Goal: Information Seeking & Learning: Learn about a topic

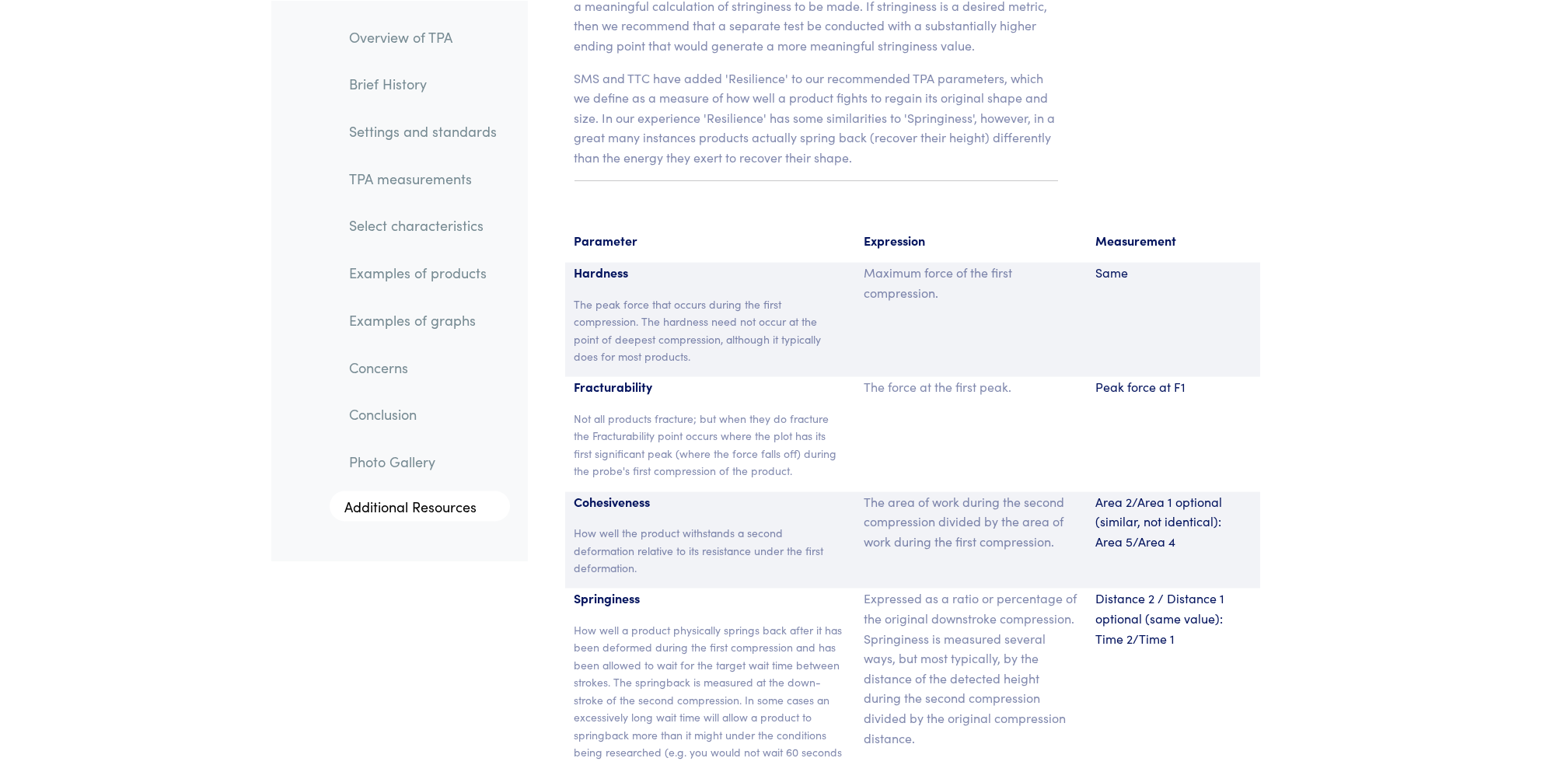
scroll to position [10106, 0]
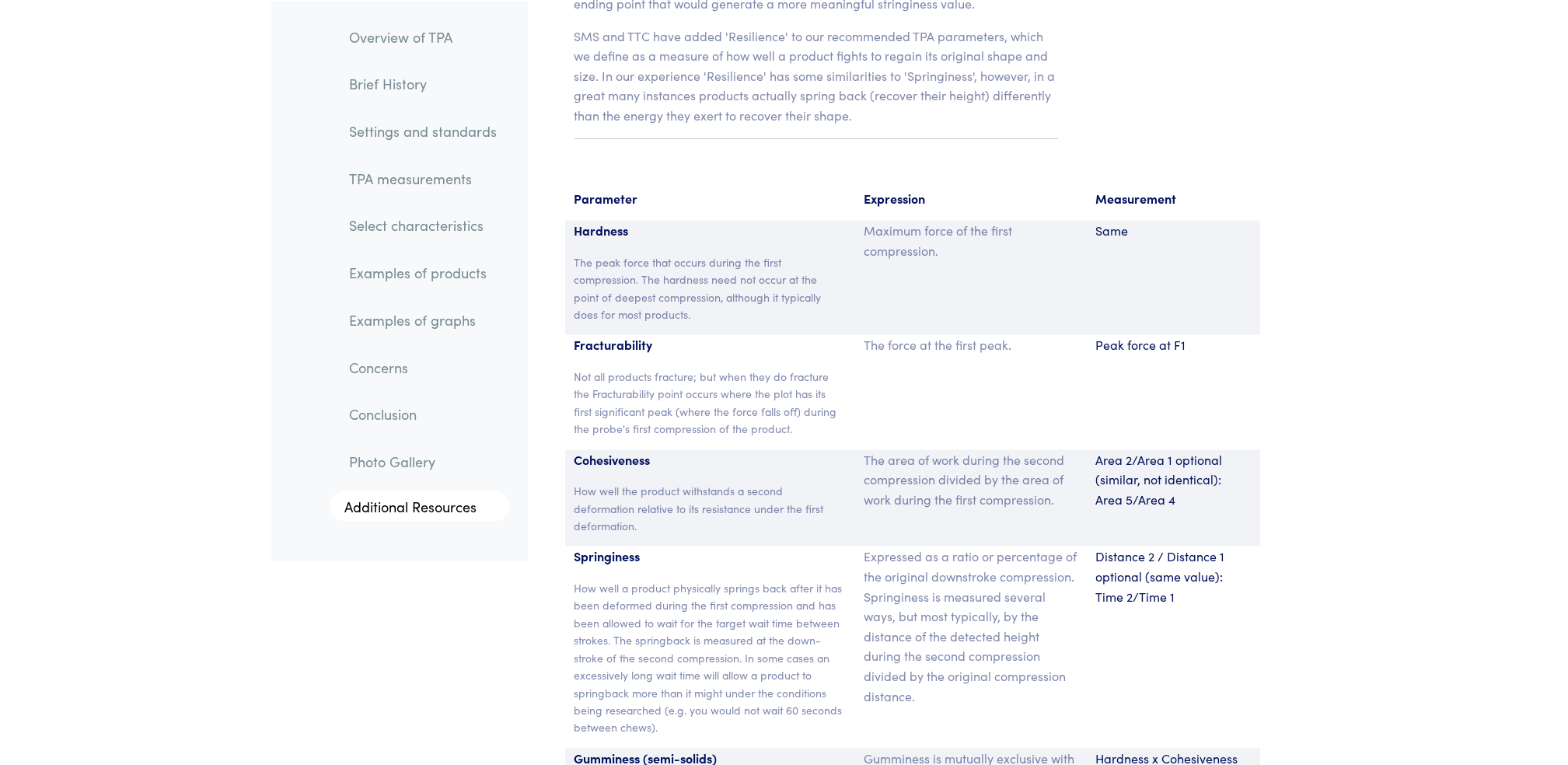
click at [450, 269] on link "Examples of products" at bounding box center [423, 273] width 172 height 35
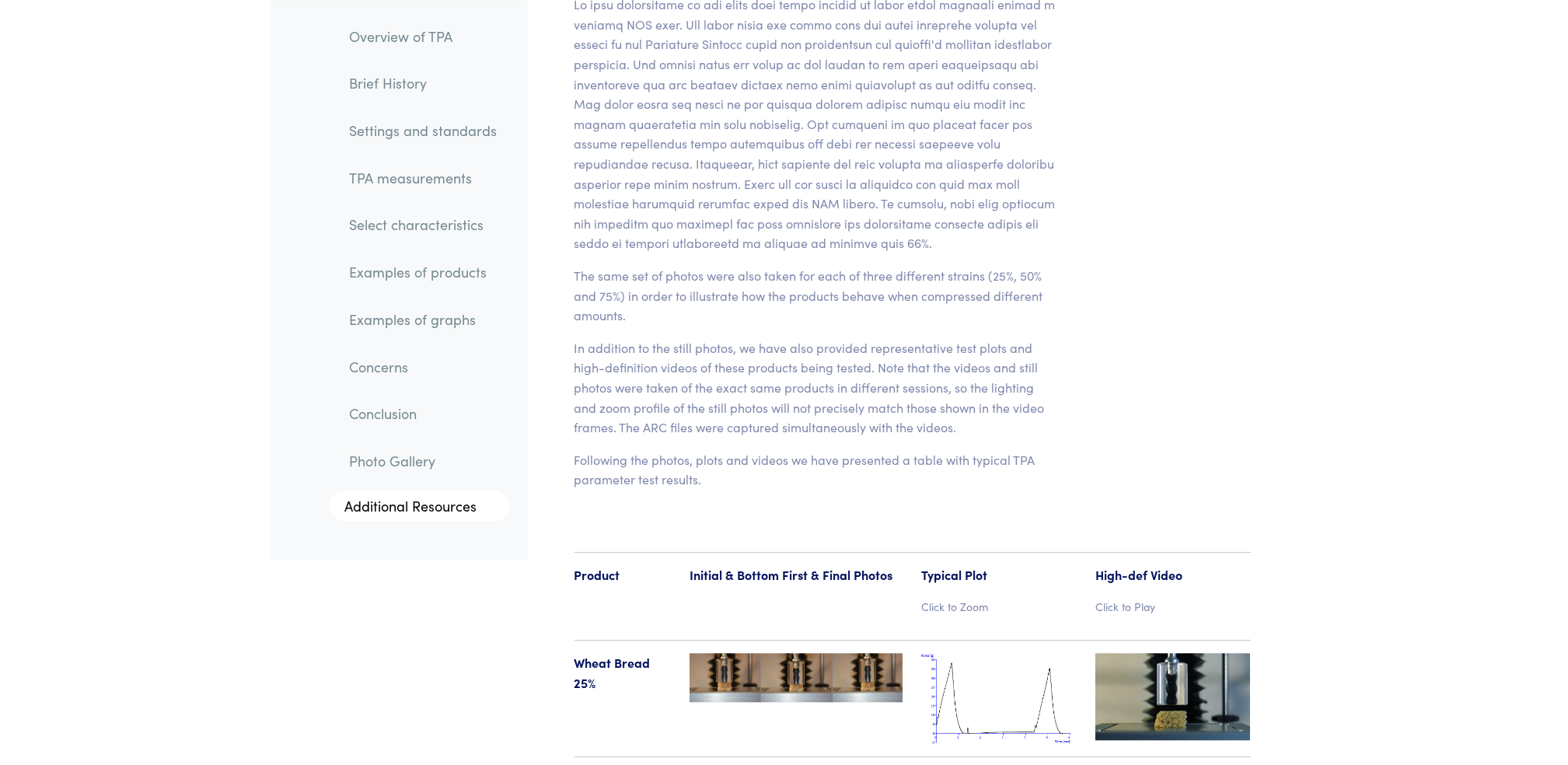
scroll to position [15390, 0]
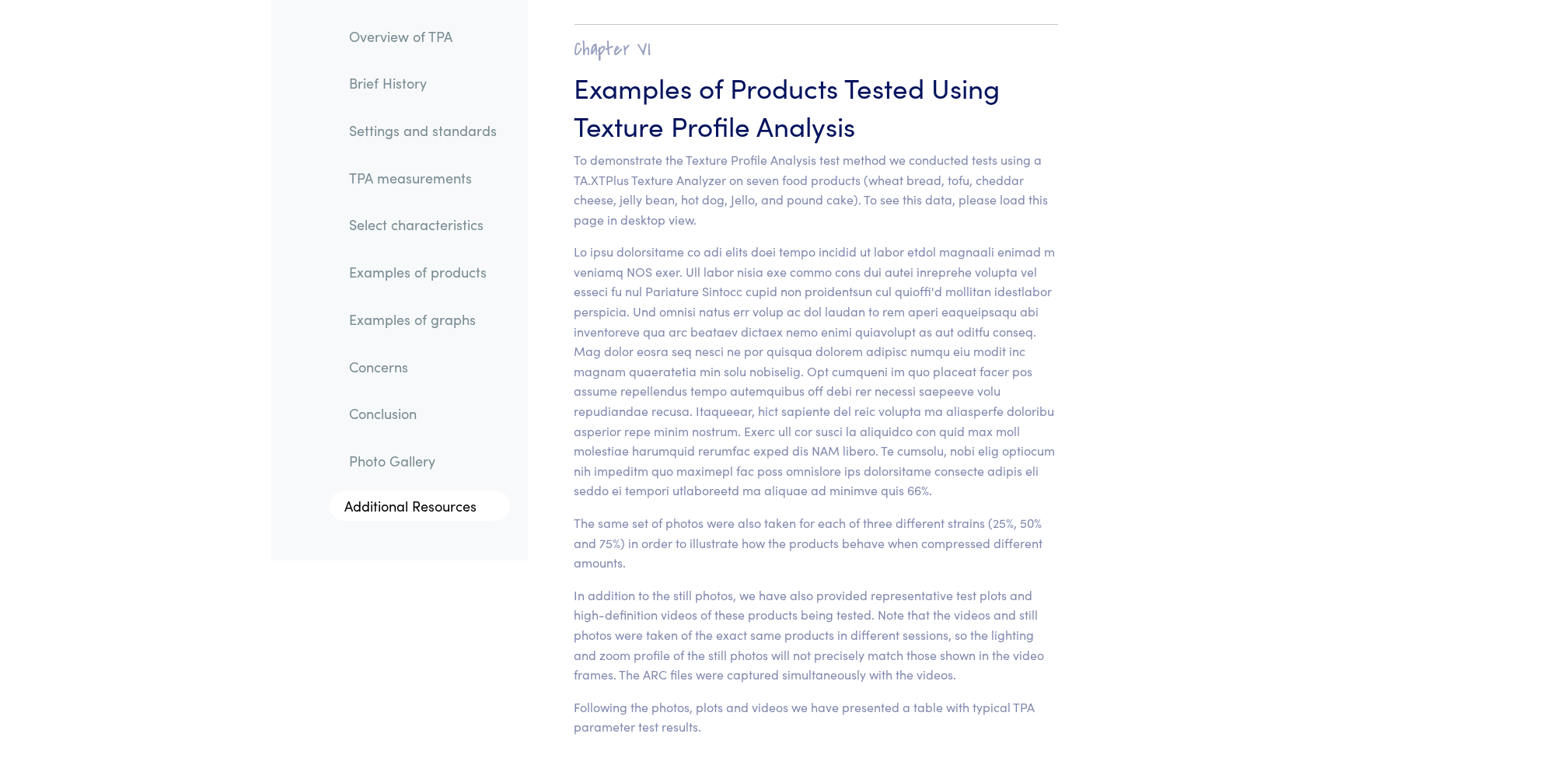
click at [464, 176] on link "TPA measurements" at bounding box center [423, 178] width 172 height 35
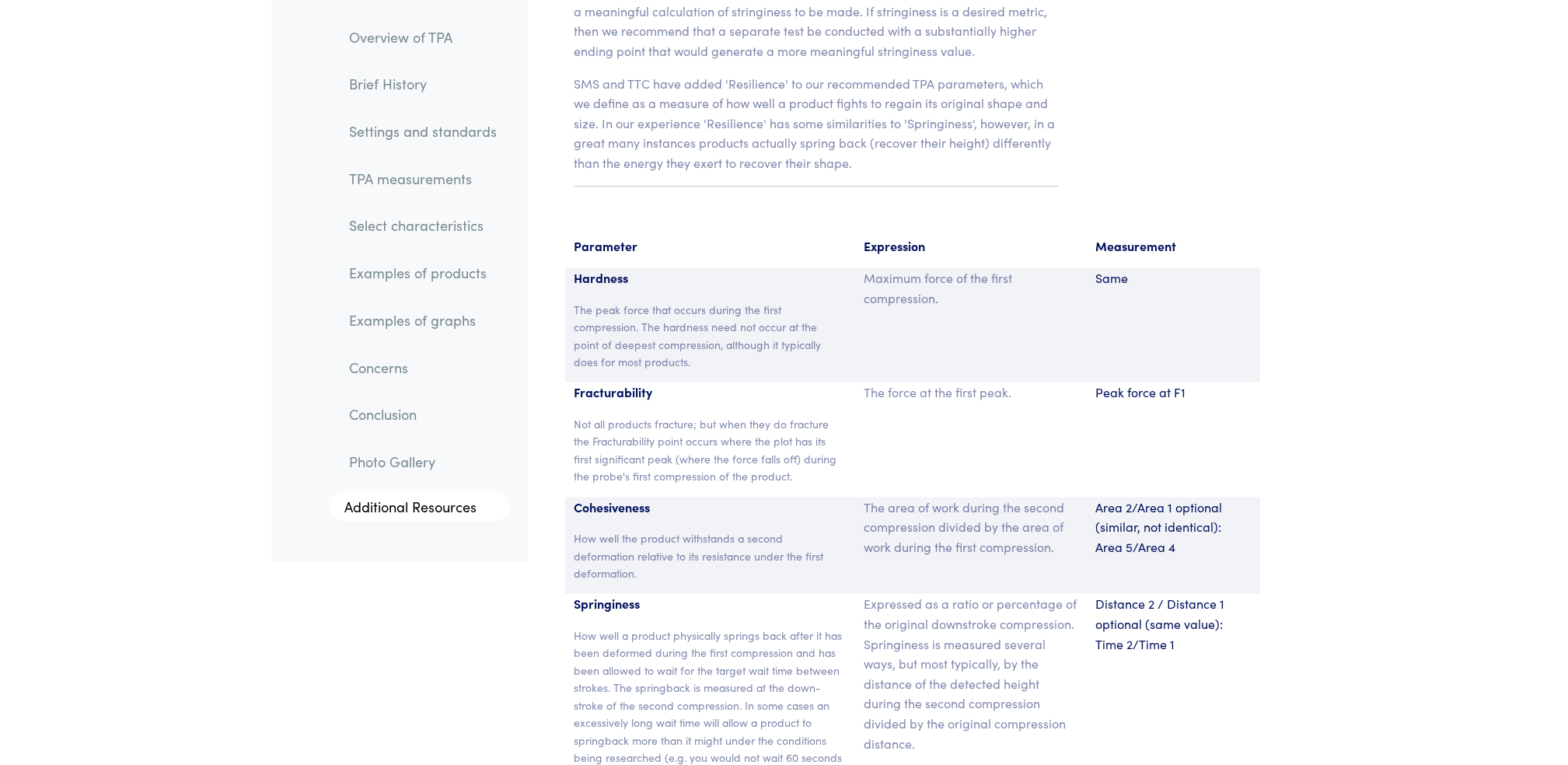
scroll to position [10164, 0]
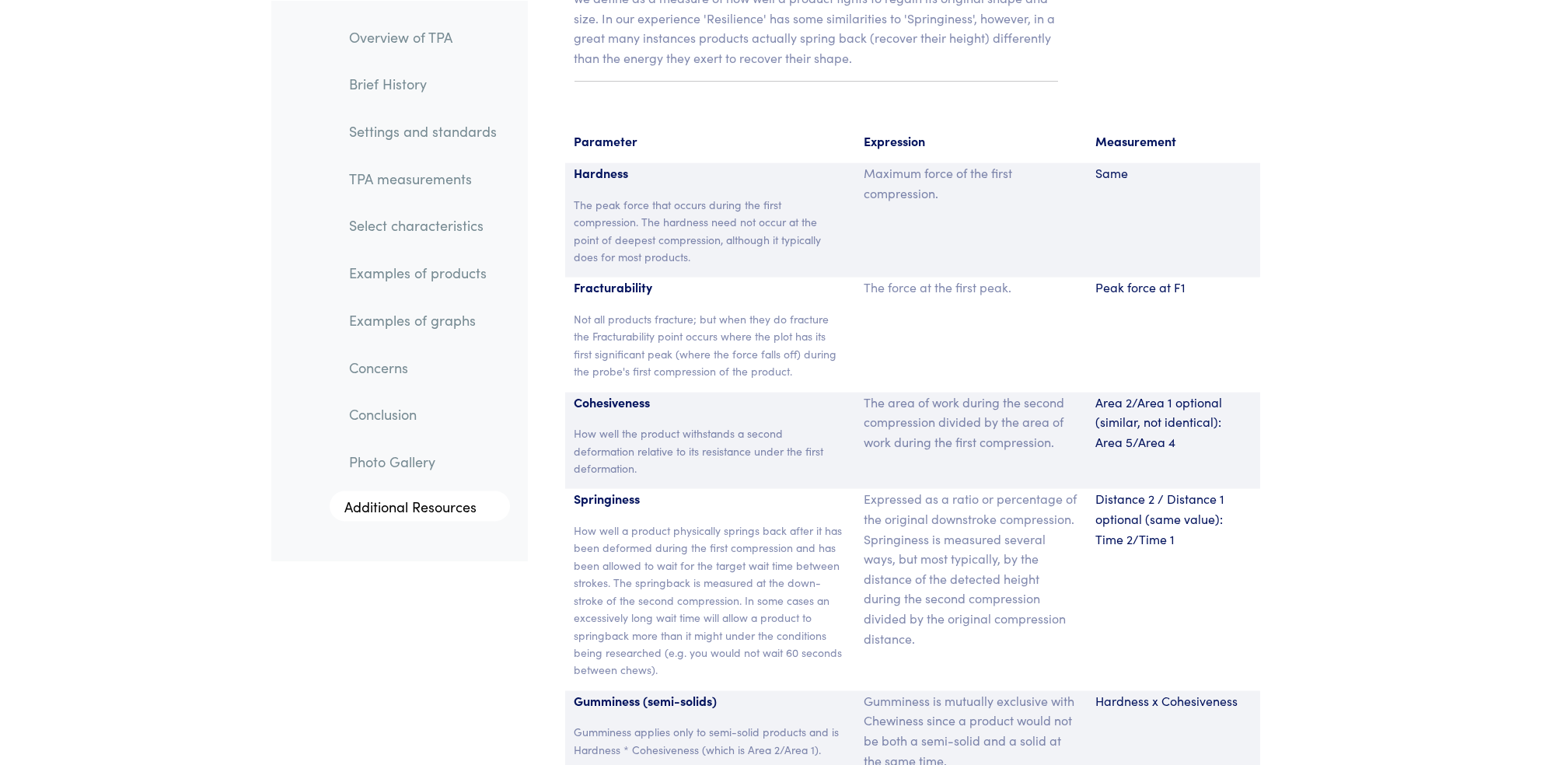
click at [437, 118] on link "Settings and standards" at bounding box center [423, 130] width 172 height 35
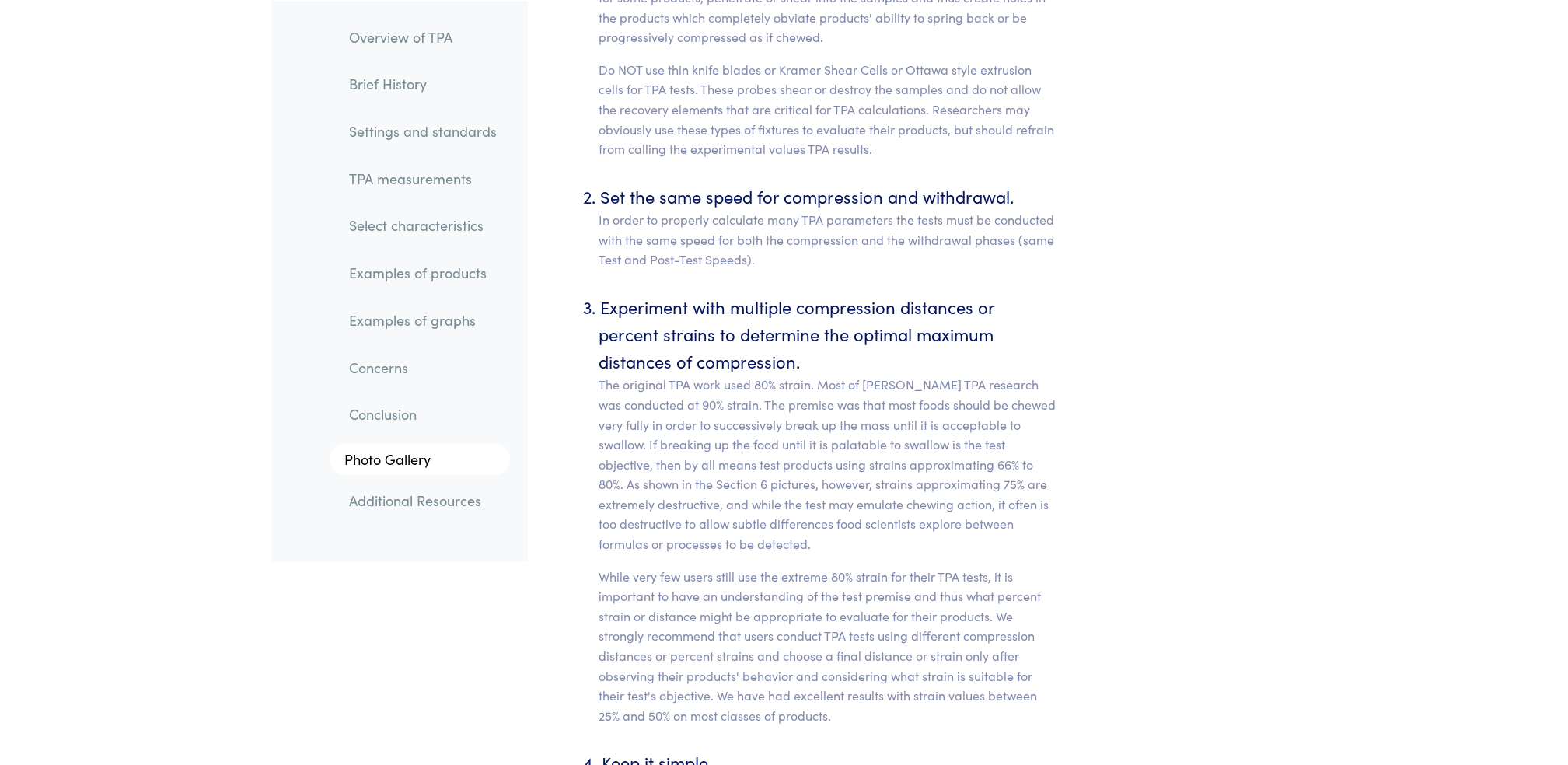
scroll to position [5935, 0]
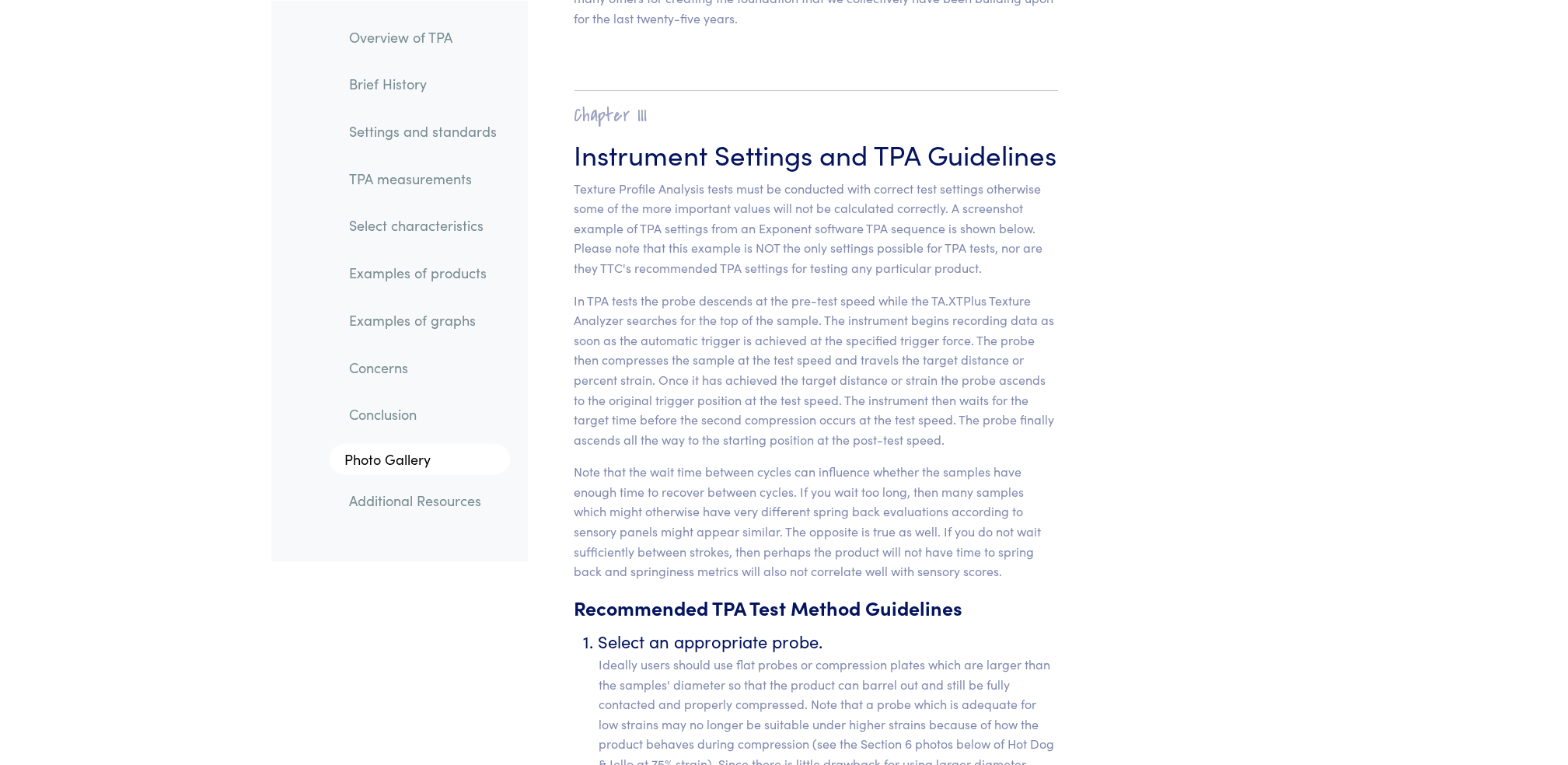
click at [447, 131] on link "Settings and standards" at bounding box center [423, 130] width 172 height 35
click at [447, 88] on link "Brief History" at bounding box center [423, 84] width 172 height 35
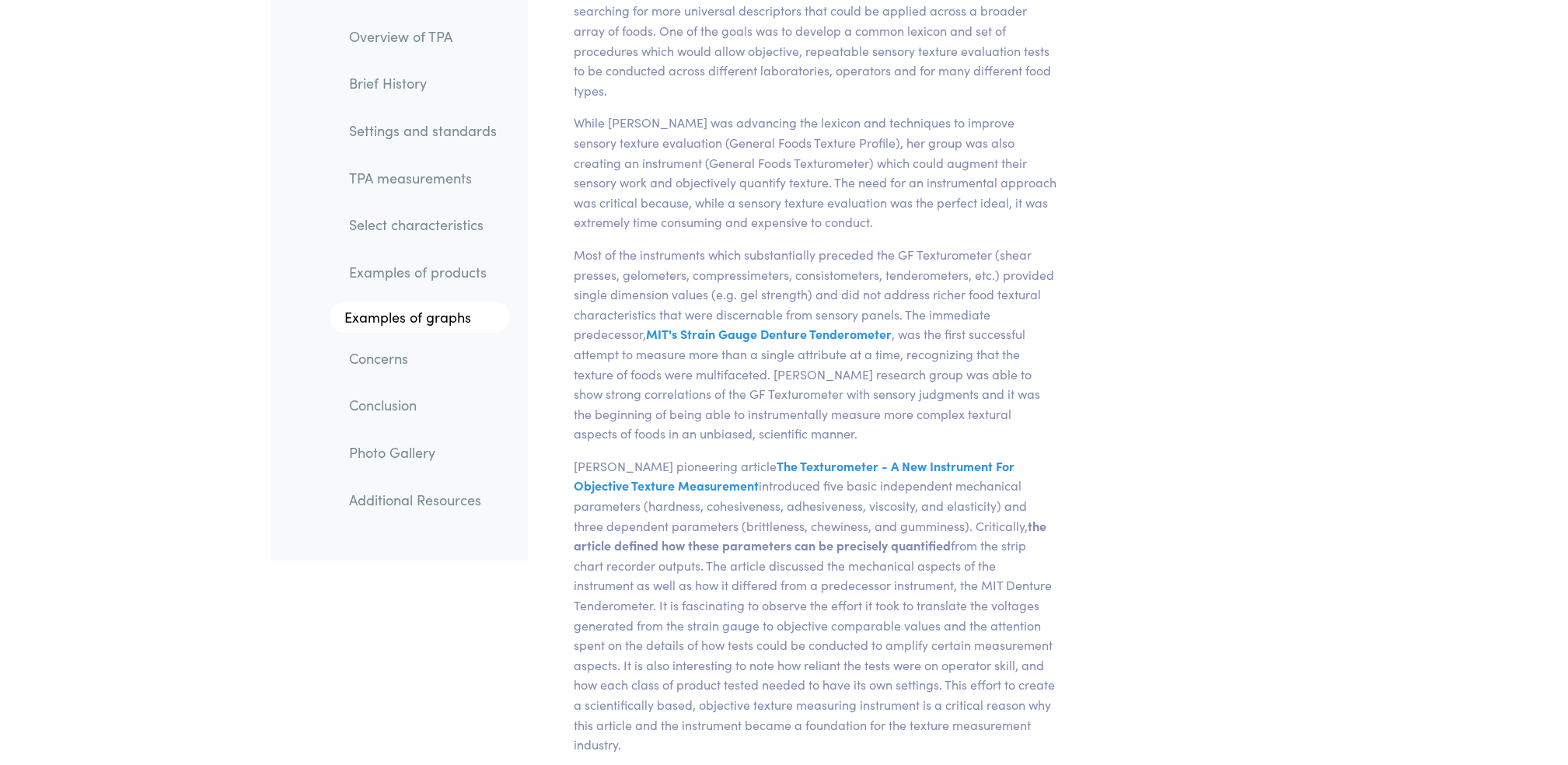
scroll to position [956, 0]
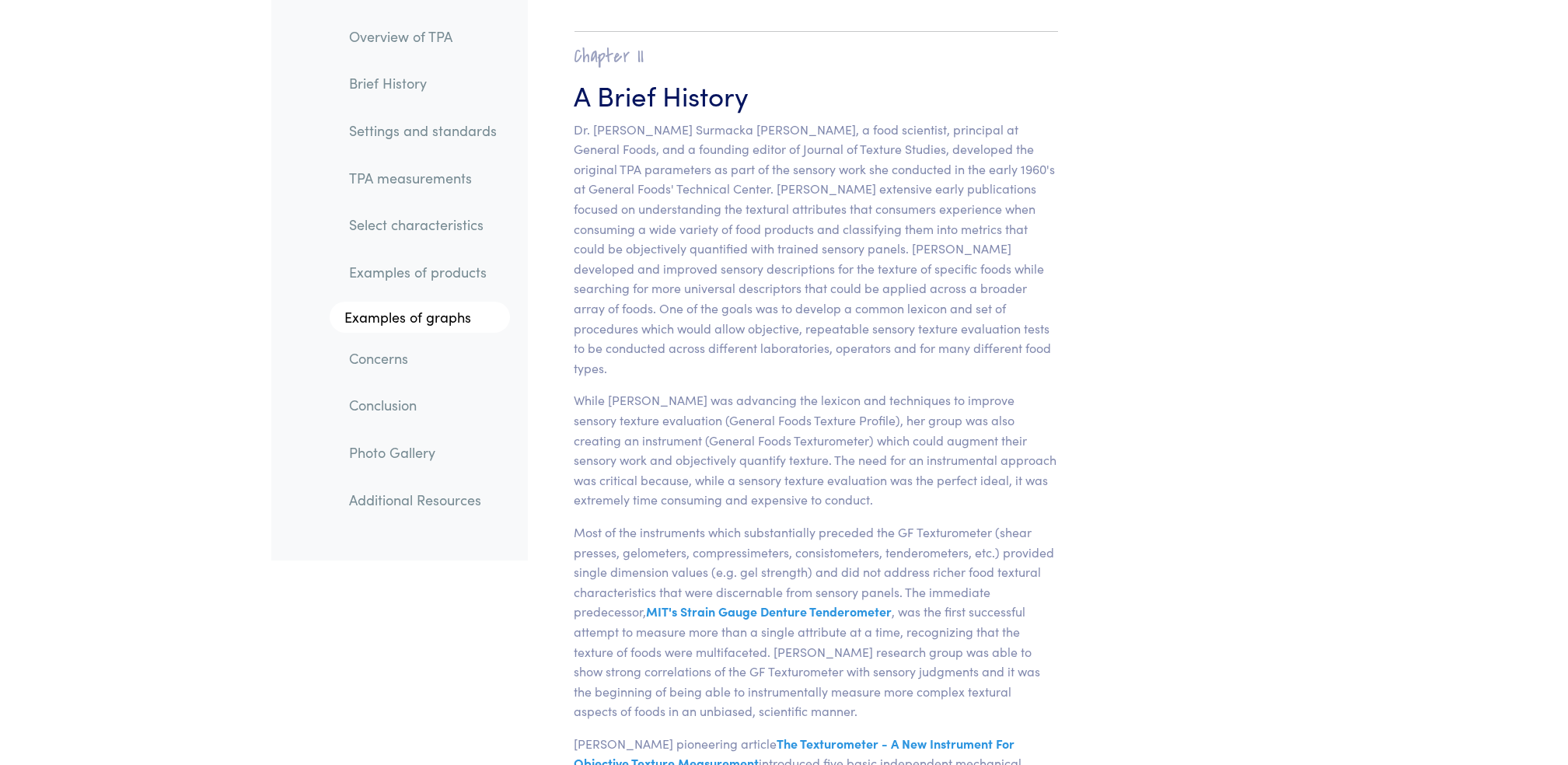
click at [435, 28] on link "Overview of TPA" at bounding box center [423, 36] width 172 height 35
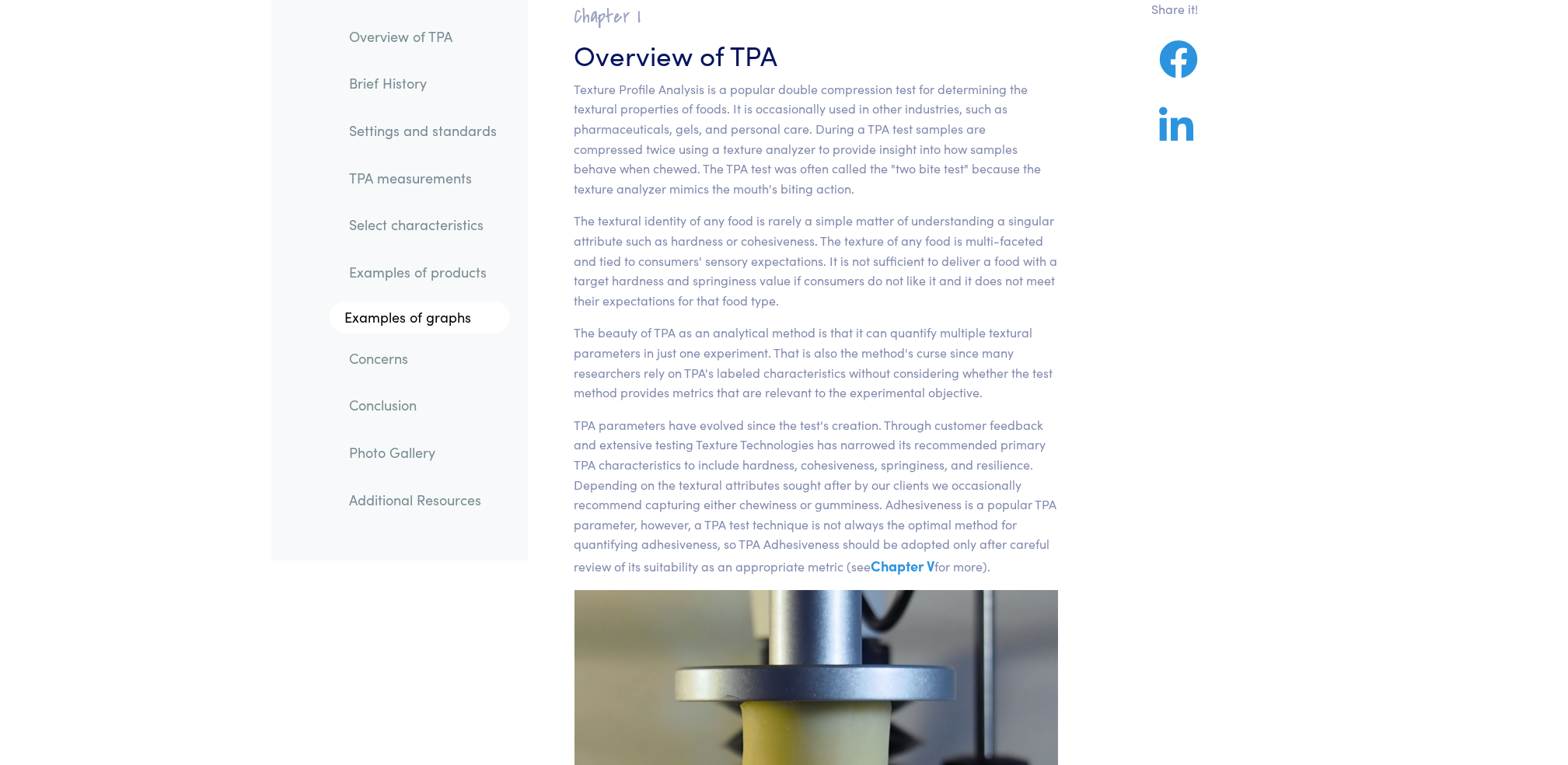
scroll to position [106, 0]
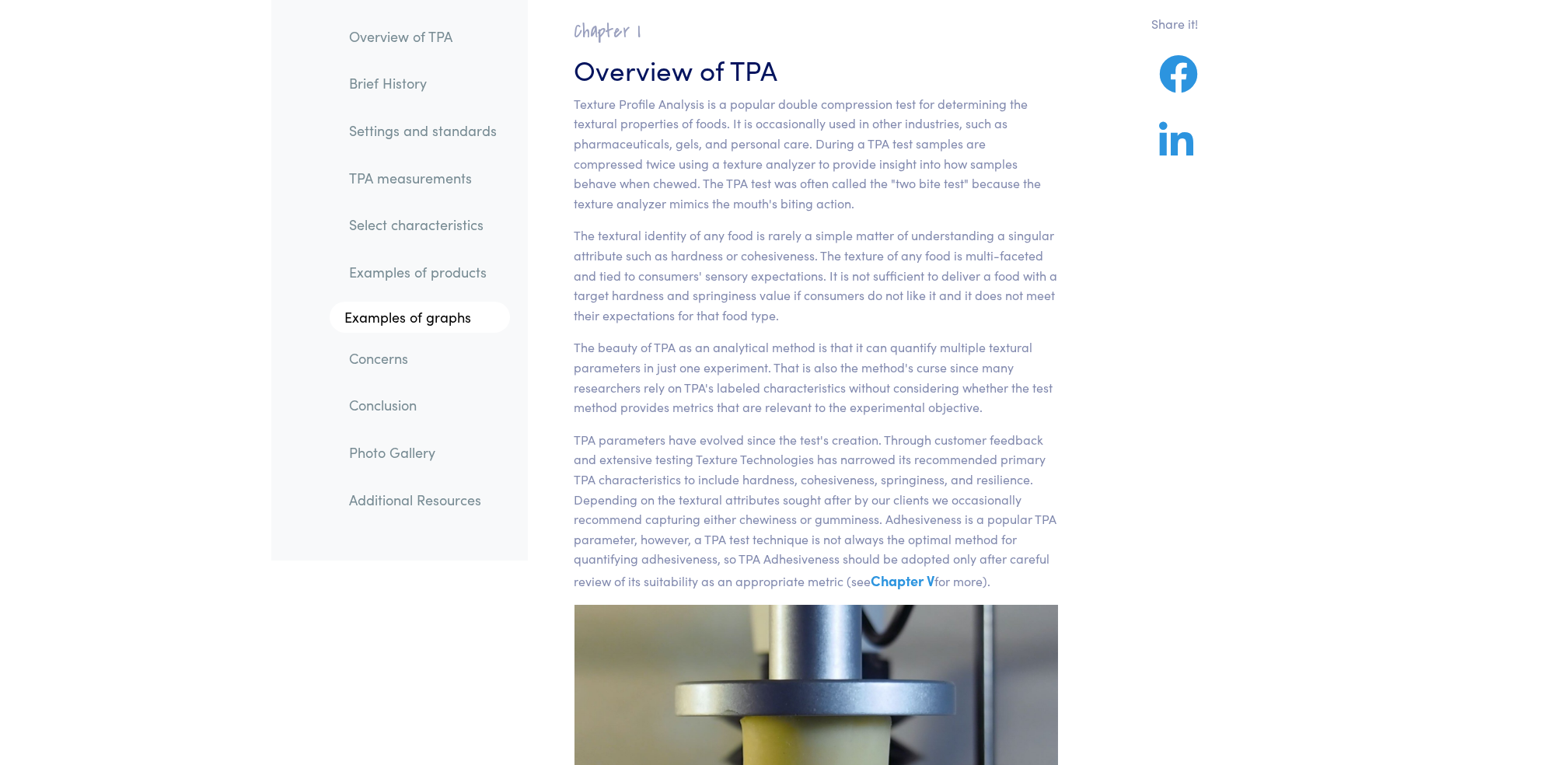
click at [438, 186] on link "TPA measurements" at bounding box center [423, 178] width 172 height 35
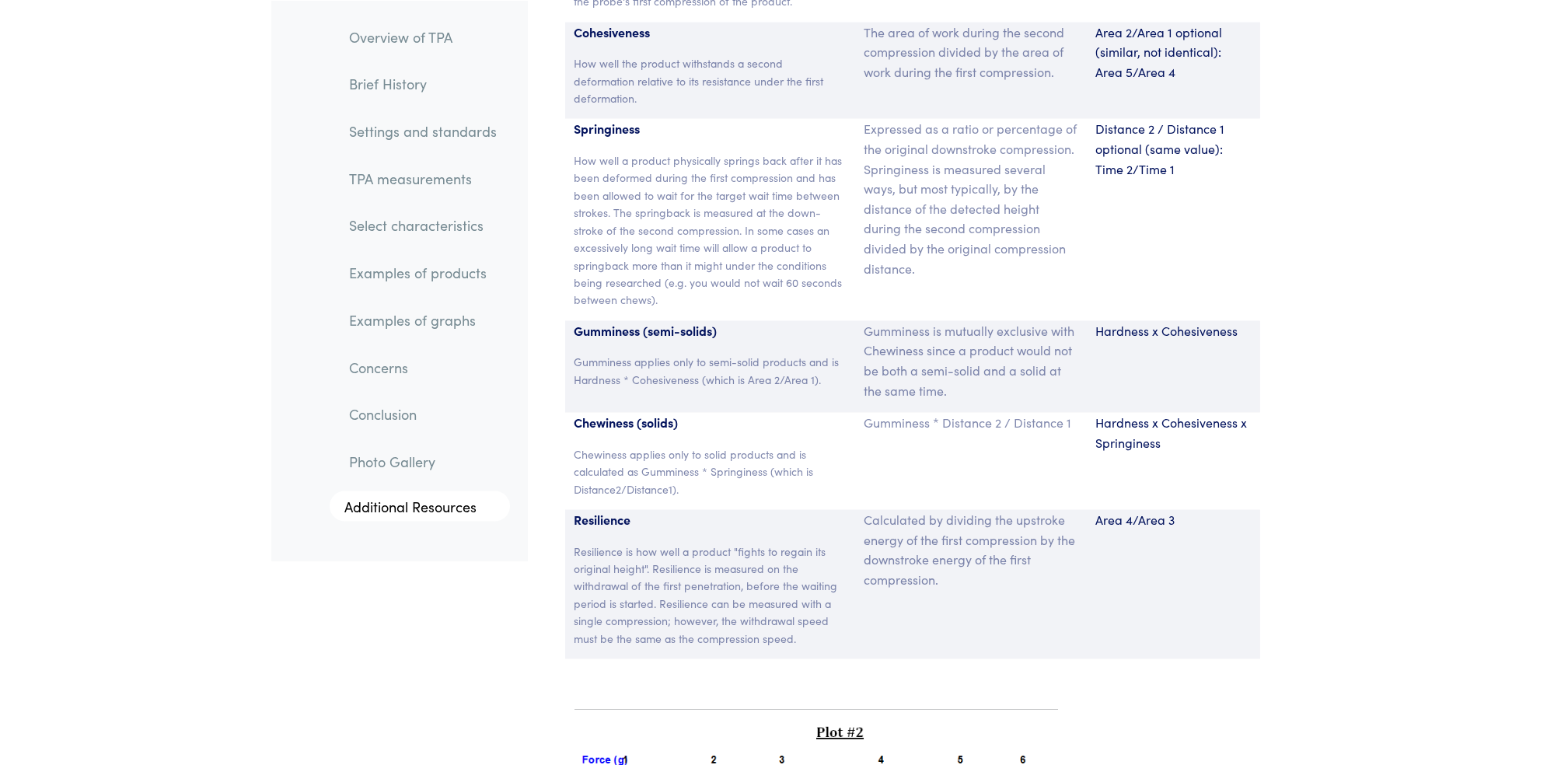
scroll to position [10537, 0]
click at [444, 262] on link "Examples of products" at bounding box center [423, 273] width 172 height 35
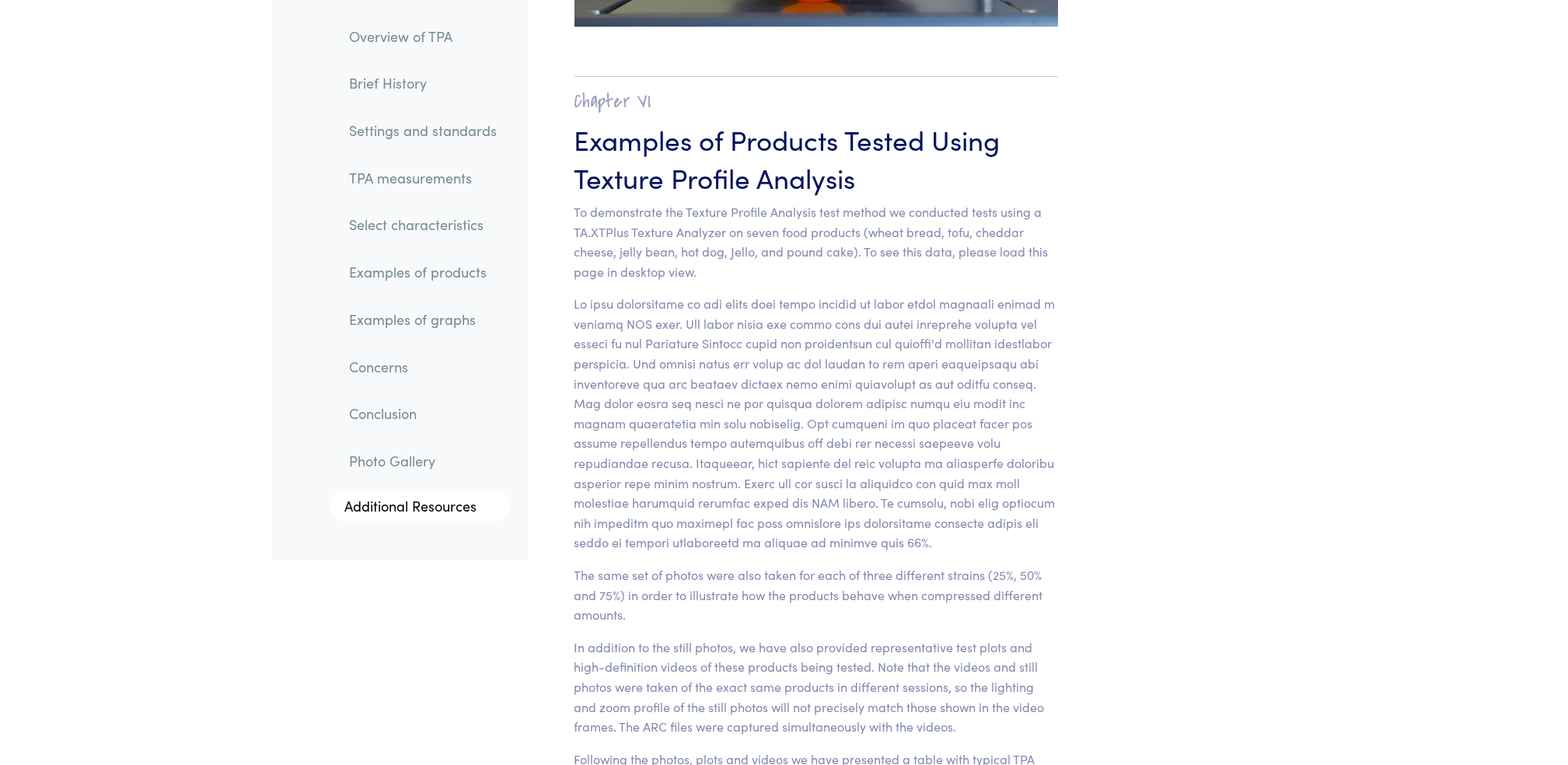
scroll to position [15342, 0]
